Goal: Task Accomplishment & Management: Complete application form

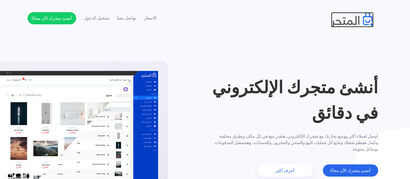
click at [371, 20] on img at bounding box center [352, 19] width 43 height 15
click at [352, 22] on img at bounding box center [352, 19] width 43 height 15
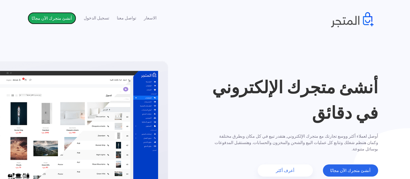
click at [42, 19] on link "أنشئ متجرك الآن مجانًا" at bounding box center [52, 18] width 49 height 12
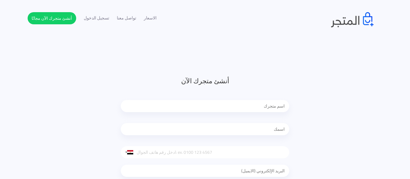
click at [215, 102] on input "text" at bounding box center [205, 106] width 169 height 12
type input "حكاية ستور"
click at [210, 131] on input "text" at bounding box center [205, 129] width 169 height 12
type input "[PERSON_NAME]"
click at [188, 156] on input "tel" at bounding box center [205, 152] width 169 height 12
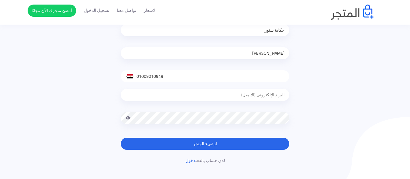
scroll to position [91, 0]
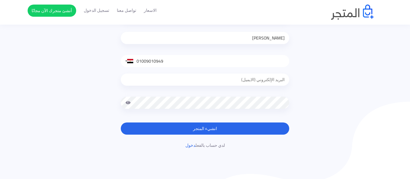
type input "01009010949"
click at [219, 80] on div at bounding box center [205, 81] width 169 height 28
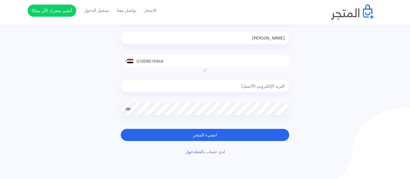
type input "ahmedrashed07@gmail.com"
click at [129, 110] on span at bounding box center [127, 109] width 5 height 12
click at [128, 110] on span at bounding box center [127, 109] width 5 height 12
click at [201, 135] on button "انشيء المتجر" at bounding box center [205, 135] width 169 height 12
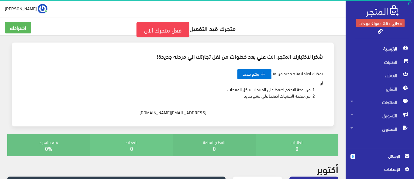
click at [401, 167] on span "اﻹعدادات" at bounding box center [377, 169] width 54 height 7
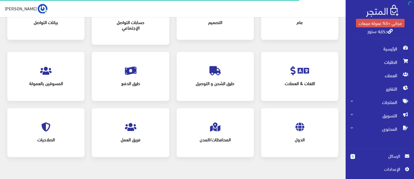
scroll to position [79, 0]
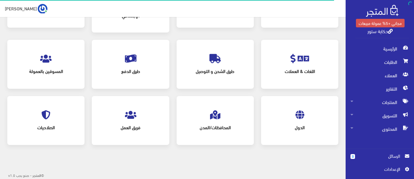
click at [53, 70] on span "المسوقين بالعمولة" at bounding box center [45, 70] width 55 height 13
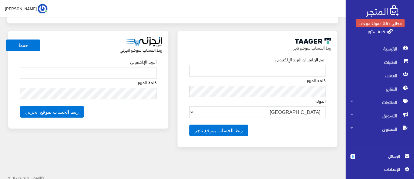
scroll to position [353, 0]
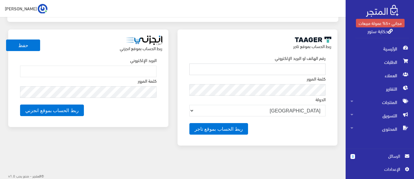
click at [283, 71] on input "text" at bounding box center [257, 69] width 136 height 12
click at [234, 67] on input "text" at bounding box center [257, 69] width 136 height 12
type input "01009010949"
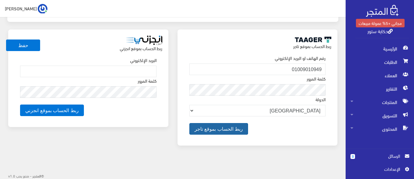
click at [216, 129] on button "ربط الحساب بموقع تاجر" at bounding box center [218, 129] width 59 height 12
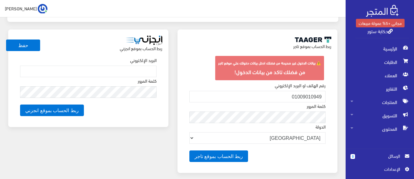
click at [218, 110] on div "كلمة المرور" at bounding box center [258, 112] width 144 height 21
click at [133, 72] on input "text" at bounding box center [88, 72] width 136 height 12
type input "س"
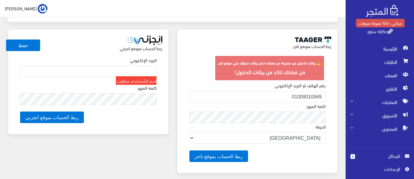
click at [143, 67] on input "text" at bounding box center [88, 72] width 136 height 12
type input "S"
click at [296, 138] on select "مصر المملكة العربية السعودية الإمارات العربية المتحدة" at bounding box center [257, 138] width 136 height 12
click at [204, 135] on select "مصر المملكة العربية السعودية الإمارات العربية المتحدة" at bounding box center [257, 138] width 136 height 12
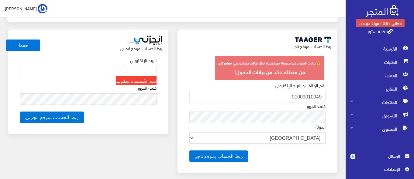
click at [204, 135] on select "مصر المملكة العربية السعودية الإمارات العربية المتحدة" at bounding box center [257, 138] width 136 height 12
click at [197, 156] on button "ربط الحساب بموقع تاجر" at bounding box center [218, 156] width 59 height 12
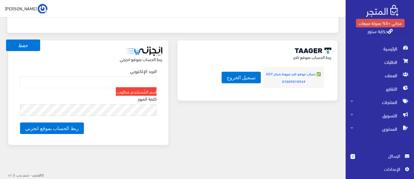
scroll to position [341, 0]
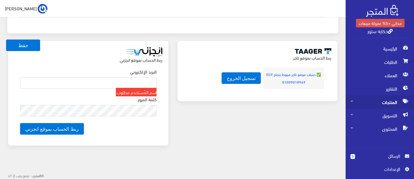
type input "01009010949"
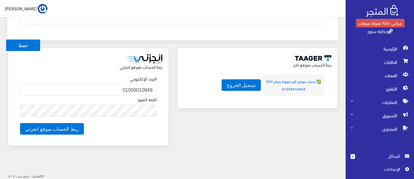
click at [271, 131] on div "ربط الحساب بموقع تاجر ✅ حساب موقع تاجر مربوط بنجاح EGY 01009010949 تسجيل الخروج" at bounding box center [257, 100] width 169 height 105
click at [391, 47] on span "الرئيسية" at bounding box center [379, 48] width 59 height 13
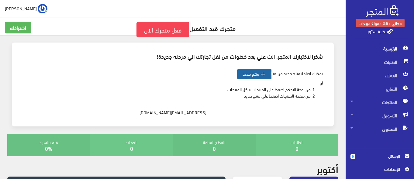
click at [257, 74] on link " منتج جديد" at bounding box center [254, 74] width 34 height 10
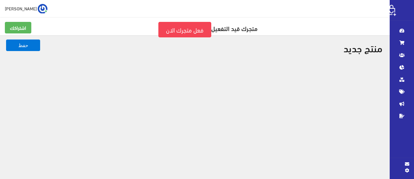
select select
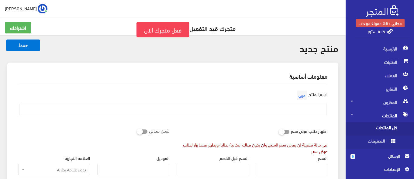
drag, startPoint x: 250, startPoint y: 27, endPoint x: 181, endPoint y: 42, distance: 70.8
click at [181, 42] on div "اشتراكك متجرك قيد التفعيل فعل متجرك الان" at bounding box center [172, 33] width 343 height 22
click at [102, 116] on div "اسم المنتج عربي" at bounding box center [173, 104] width 316 height 31
click at [388, 46] on span "الرئيسية" at bounding box center [379, 48] width 59 height 13
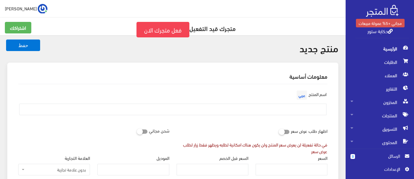
click at [387, 48] on span "الرئيسية" at bounding box center [379, 48] width 59 height 13
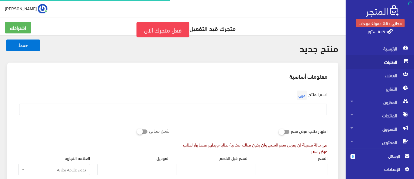
click at [384, 61] on span "الطلبات" at bounding box center [379, 61] width 59 height 13
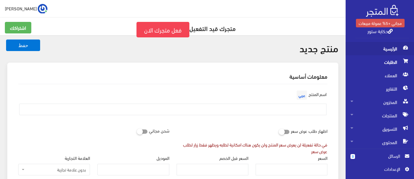
click at [389, 51] on span "الرئيسية" at bounding box center [379, 48] width 59 height 13
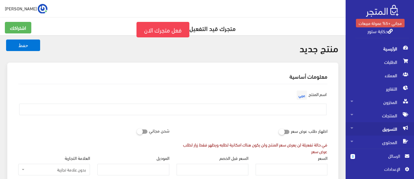
click at [377, 129] on span "التسويق" at bounding box center [379, 128] width 59 height 13
